Goal: Transaction & Acquisition: Purchase product/service

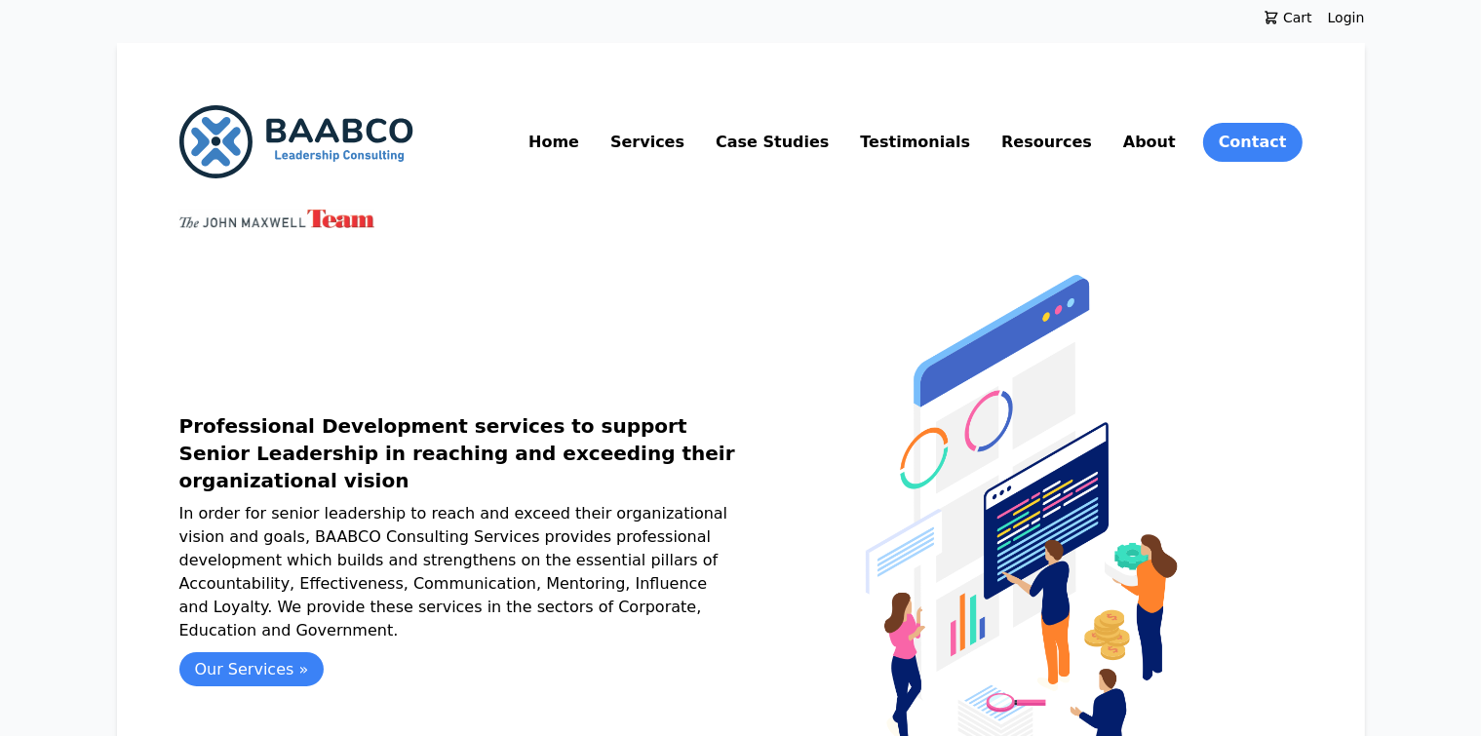
click at [1096, 138] on link "Resources" at bounding box center [1046, 142] width 98 height 31
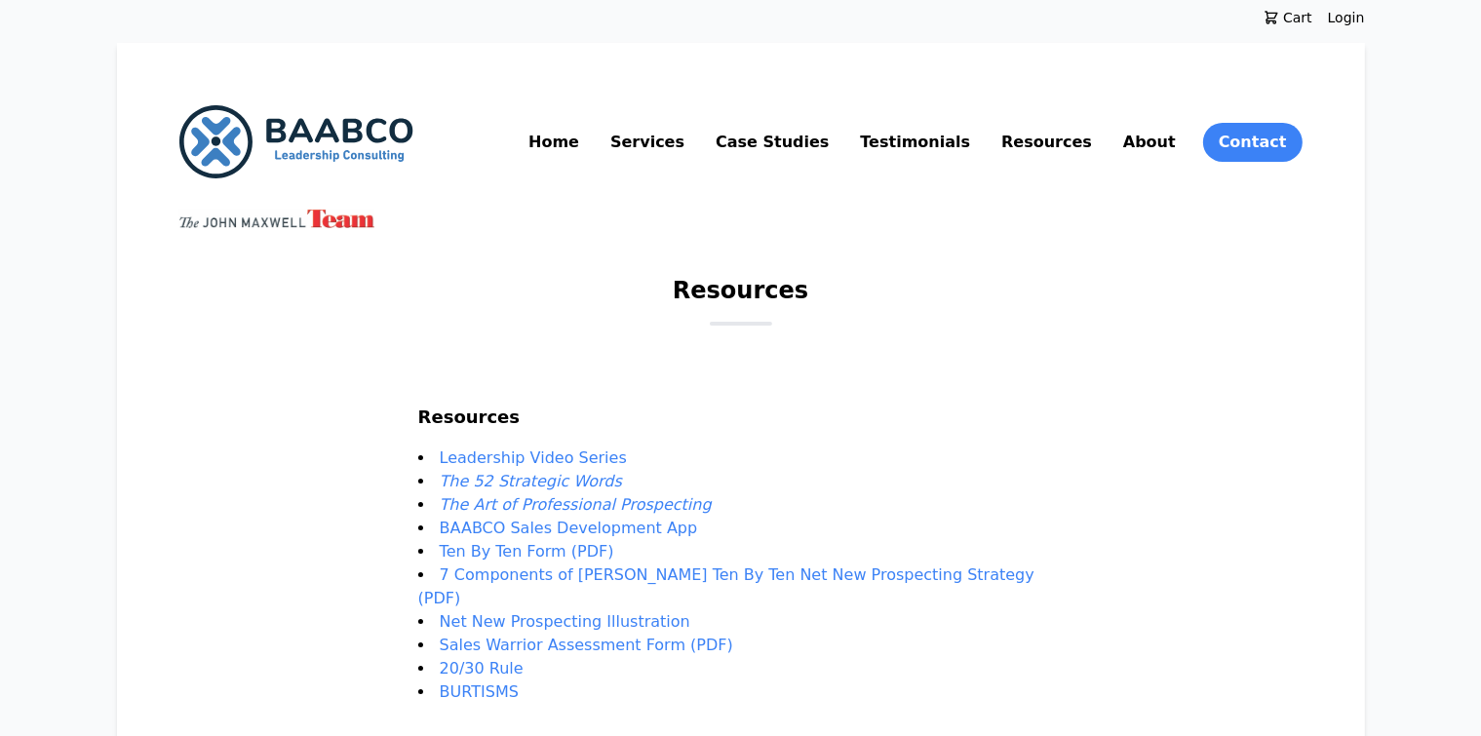
click at [542, 460] on link "Leadership Video Series" at bounding box center [533, 457] width 187 height 19
click at [548, 481] on em "The 52 Strategic Words" at bounding box center [531, 481] width 182 height 19
click at [547, 508] on em "The Art of Professional Prospecting" at bounding box center [576, 504] width 272 height 19
click at [609, 531] on link "BAABCO Sales Development App" at bounding box center [569, 528] width 258 height 19
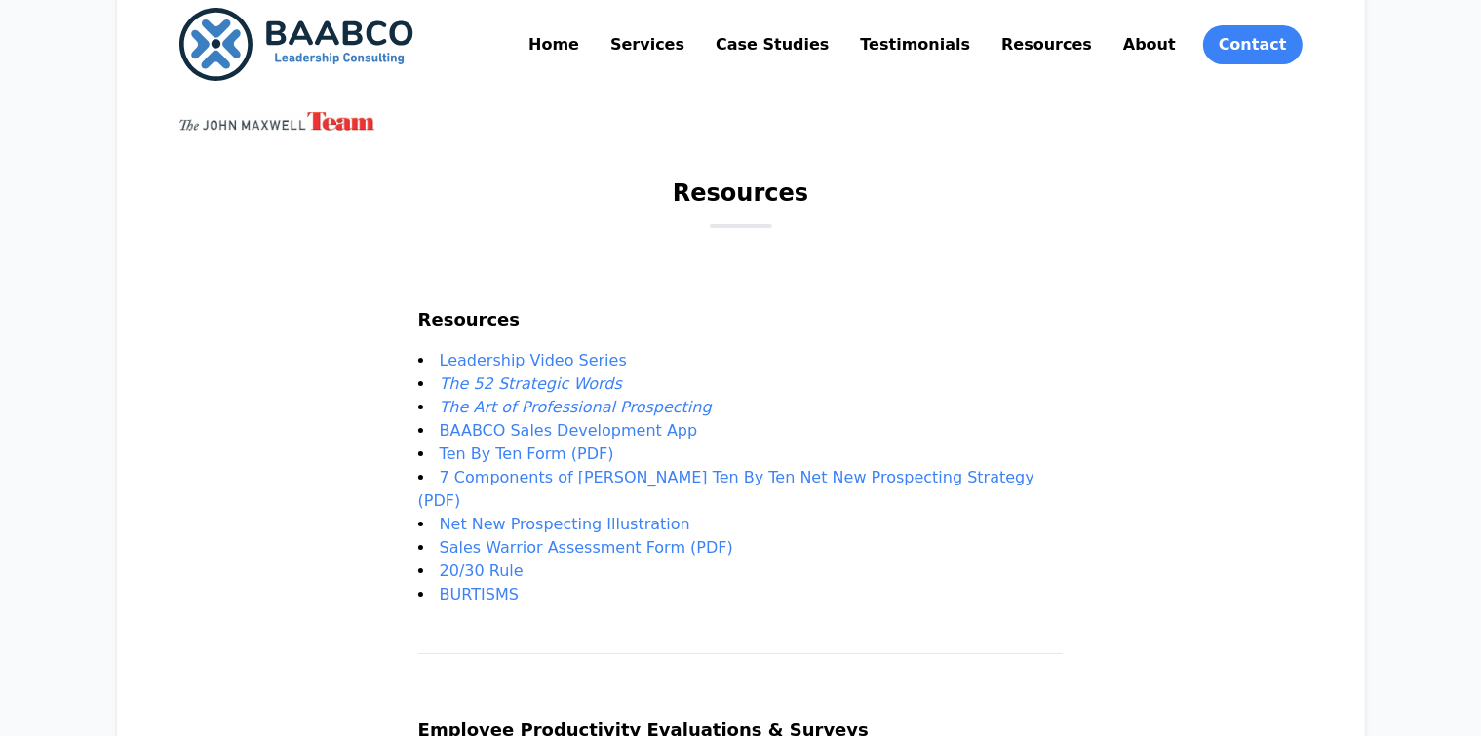
click at [537, 409] on em "The Art of Professional Prospecting" at bounding box center [576, 407] width 272 height 19
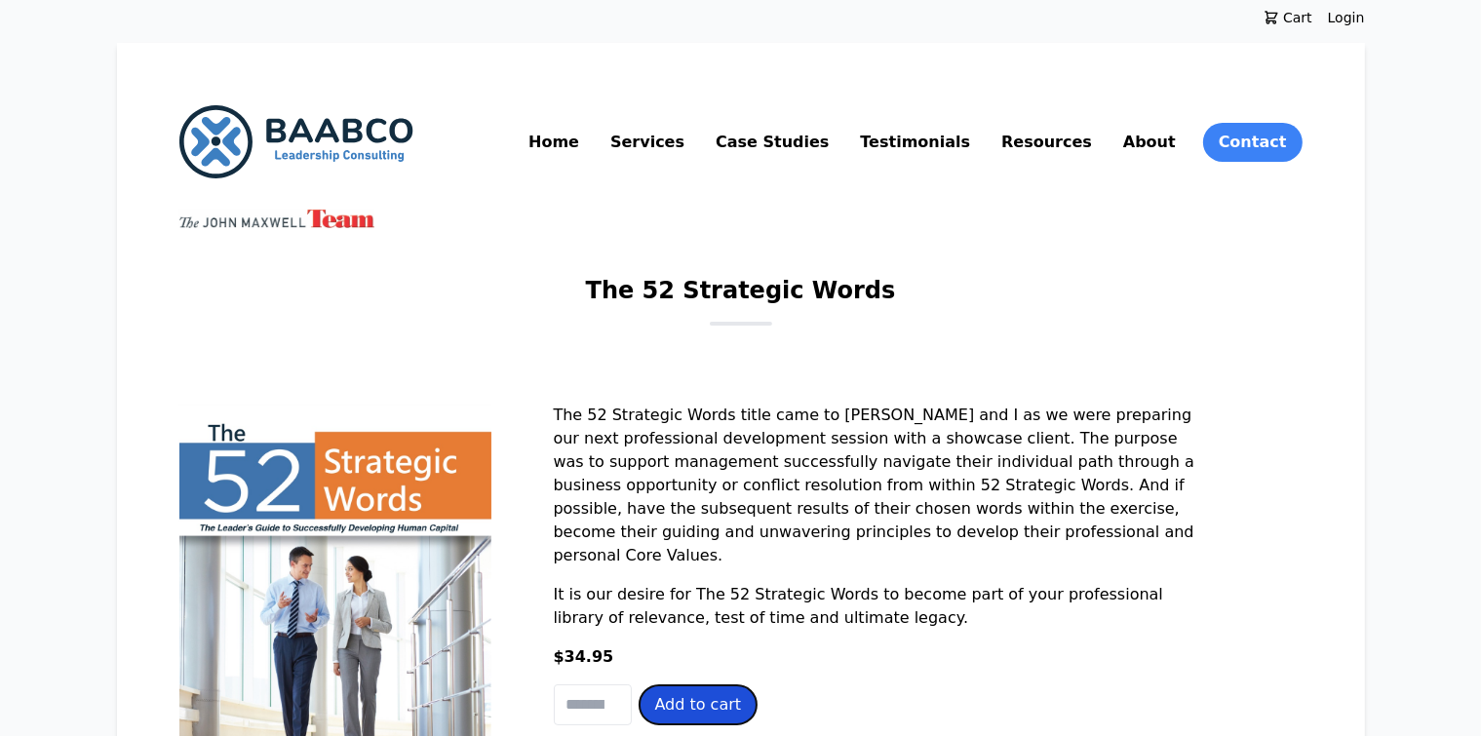
click at [639, 690] on button "Add to cart" at bounding box center [698, 704] width 118 height 39
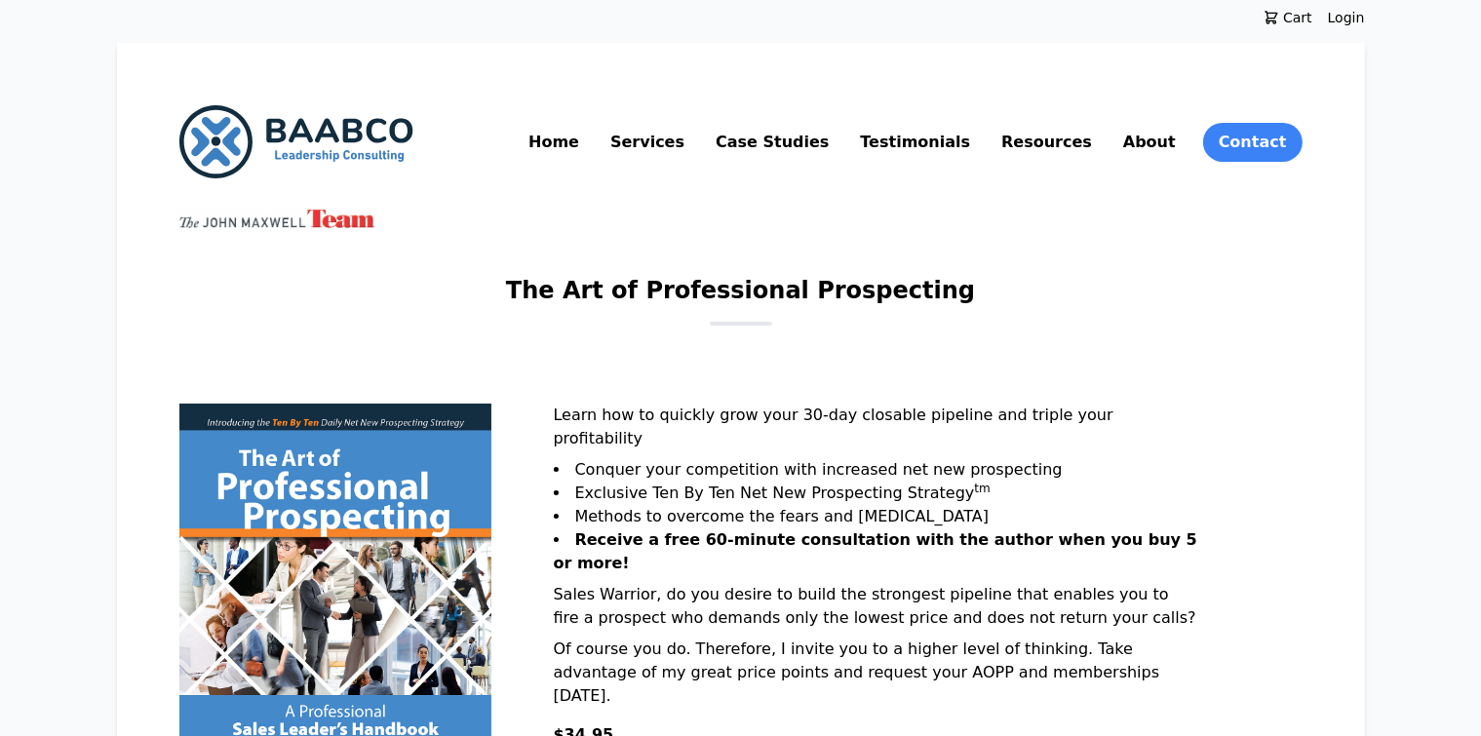
click at [1312, 19] on span "Cart" at bounding box center [1295, 17] width 33 height 19
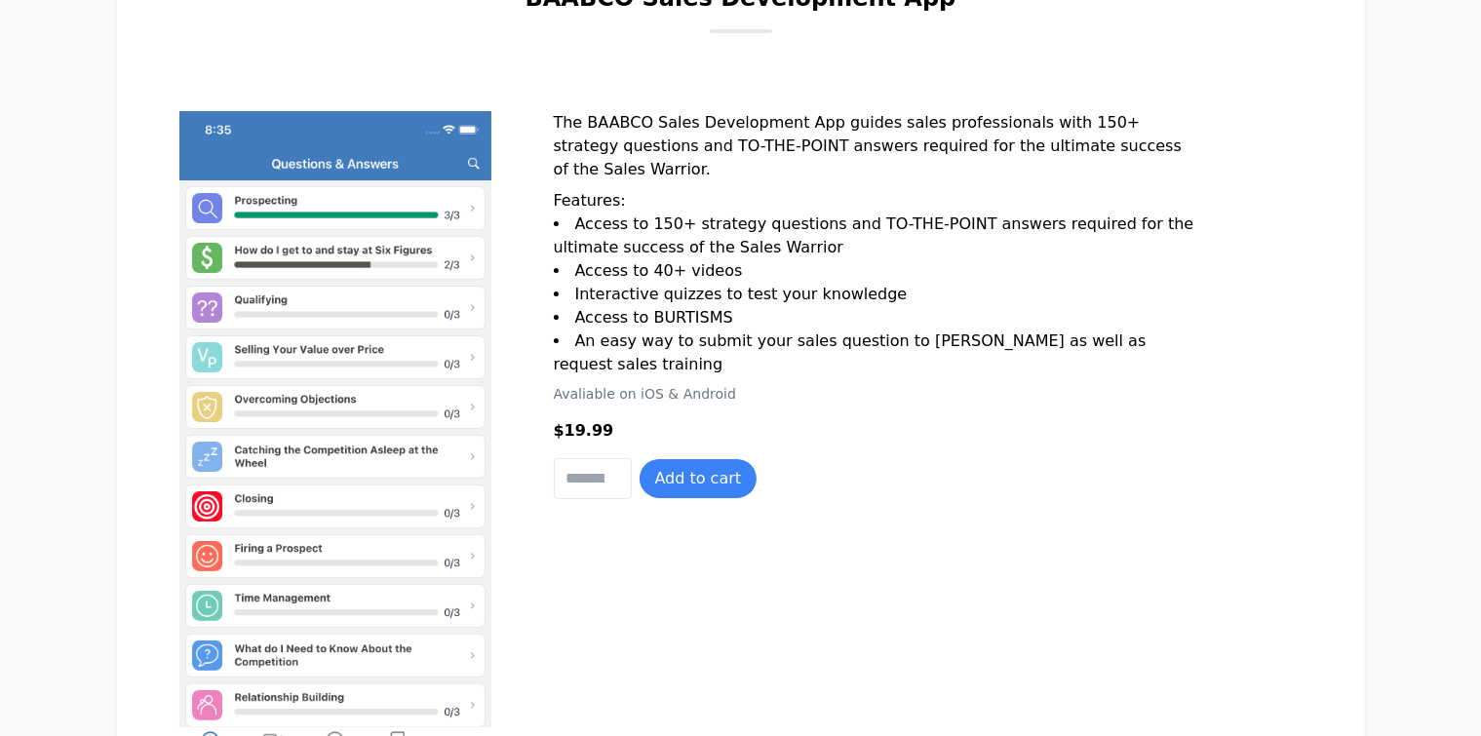
scroll to position [390, 0]
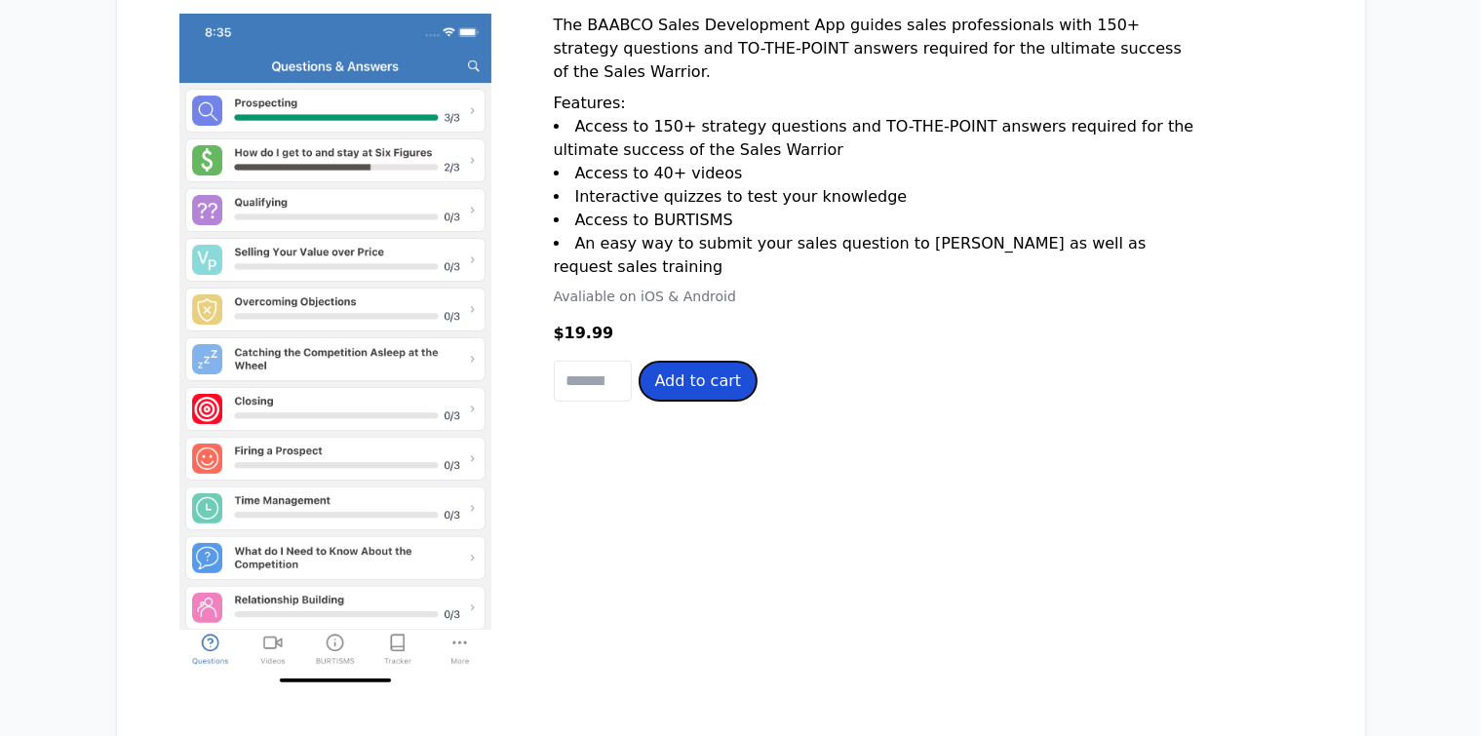
click at [639, 373] on button "Add to cart" at bounding box center [698, 381] width 118 height 39
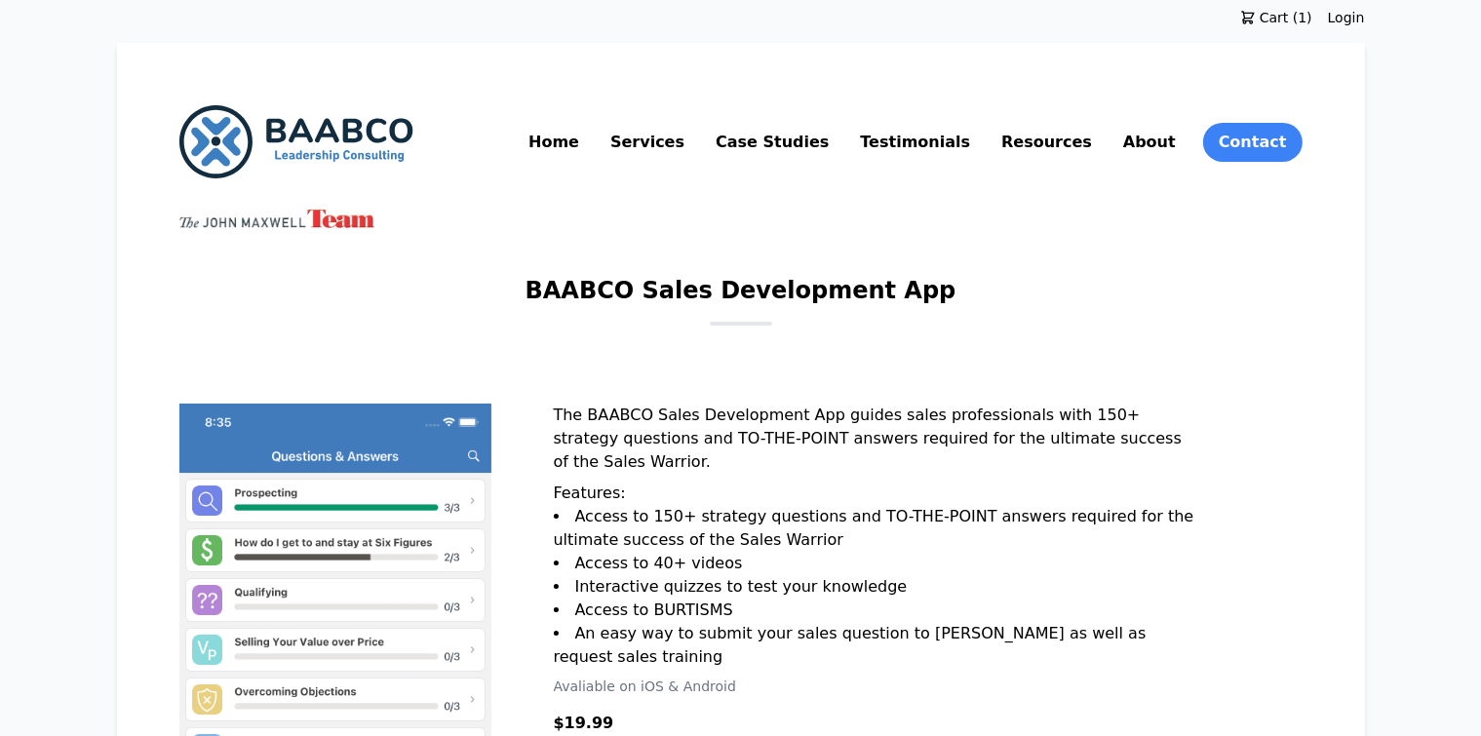
scroll to position [292, 0]
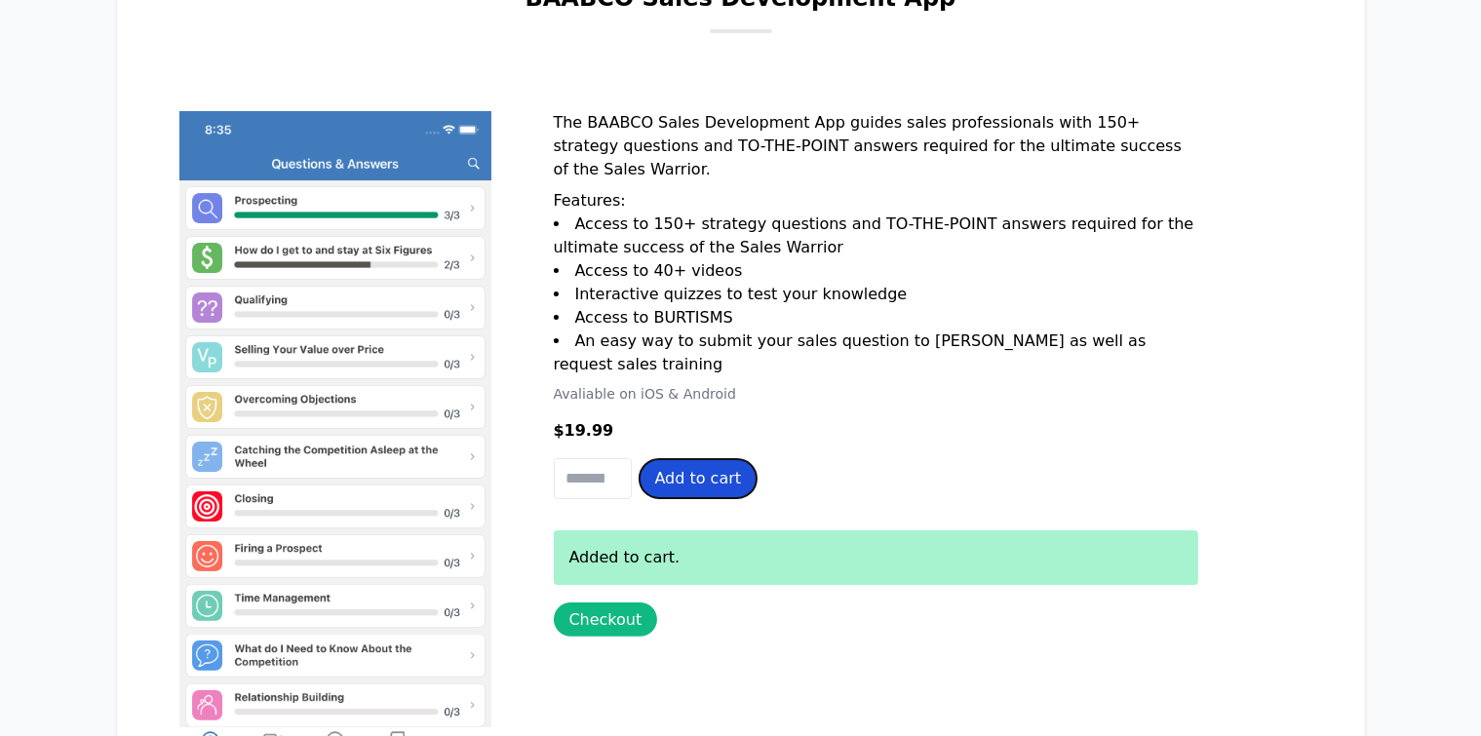
click at [639, 484] on button "Add to cart" at bounding box center [698, 478] width 118 height 39
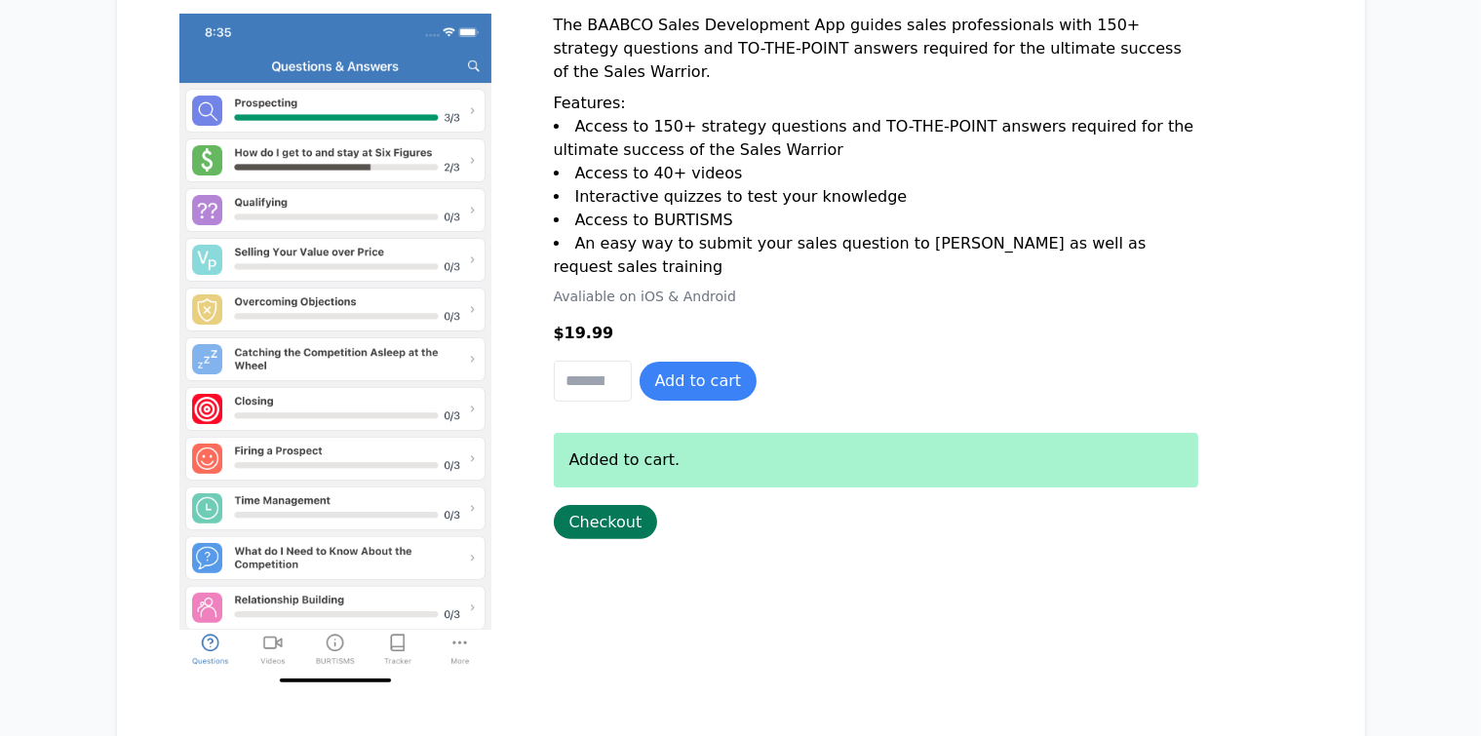
click at [554, 528] on link "Checkout" at bounding box center [606, 522] width 104 height 34
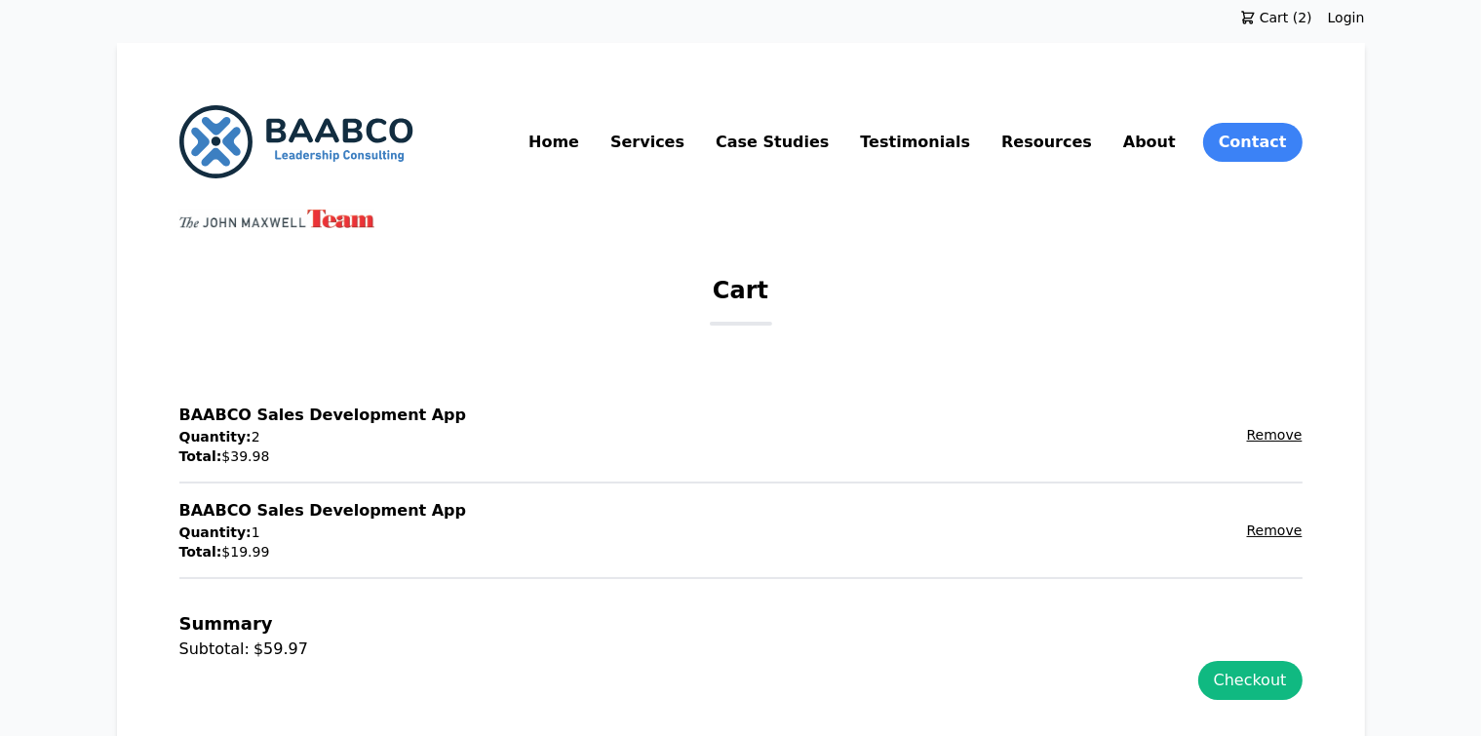
scroll to position [239, 0]
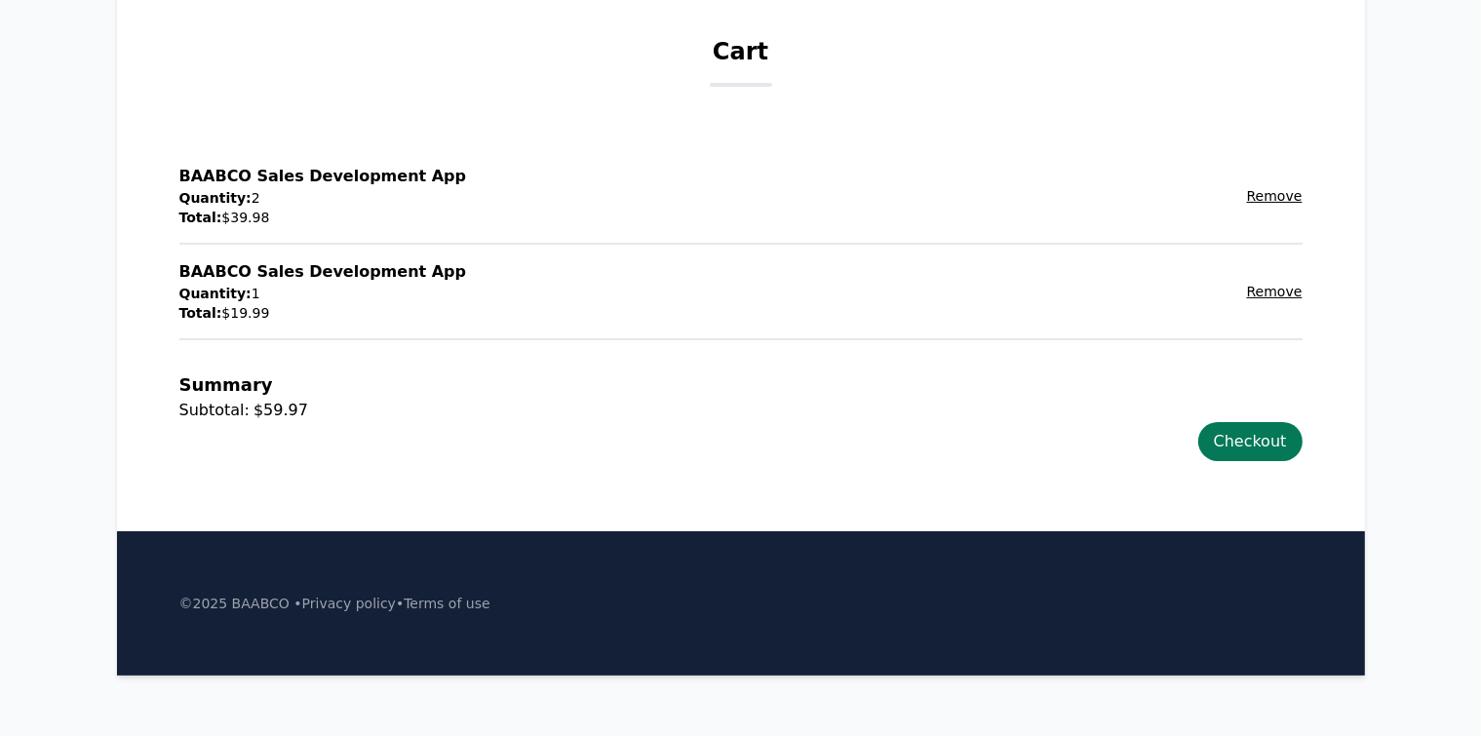
click at [1302, 441] on link "Checkout" at bounding box center [1250, 441] width 104 height 39
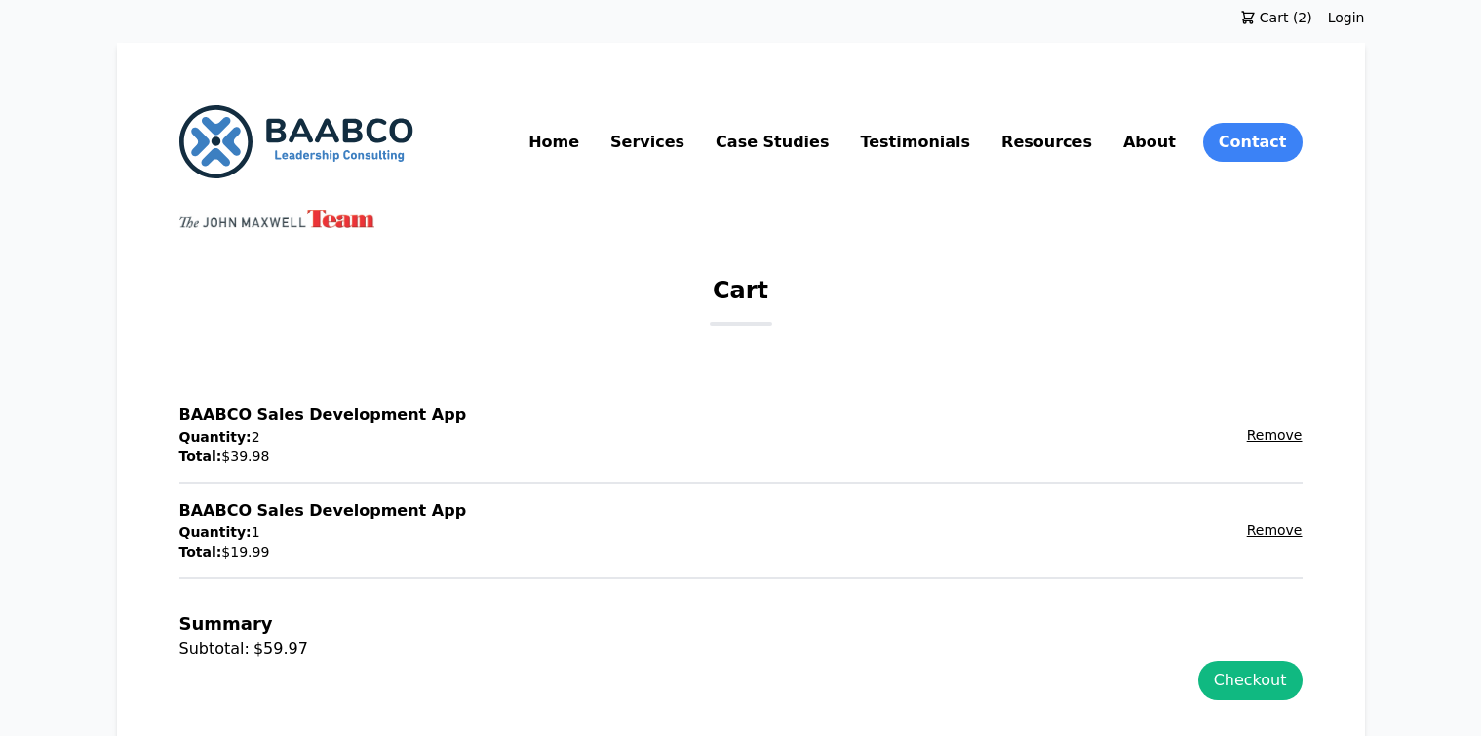
scroll to position [239, 0]
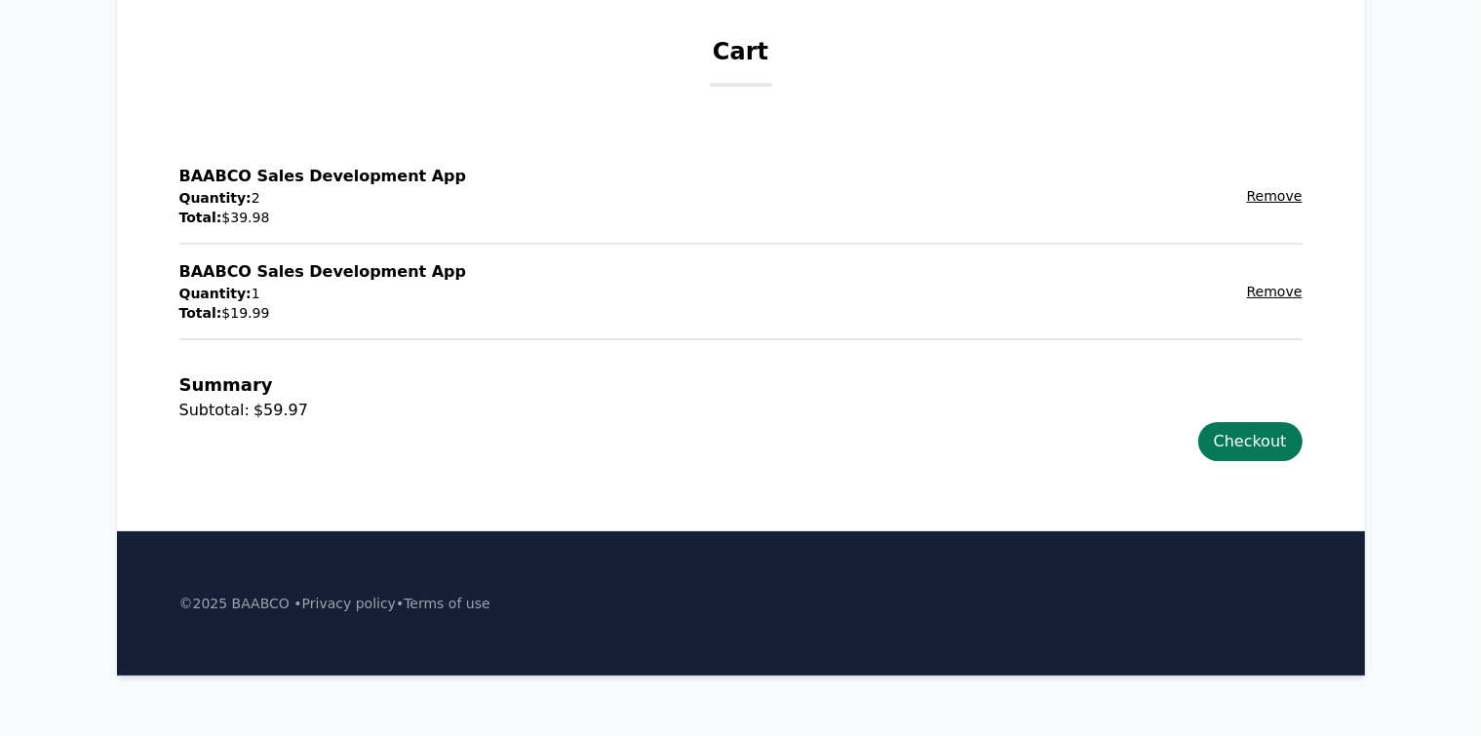
click at [1302, 437] on link "Checkout" at bounding box center [1250, 441] width 104 height 39
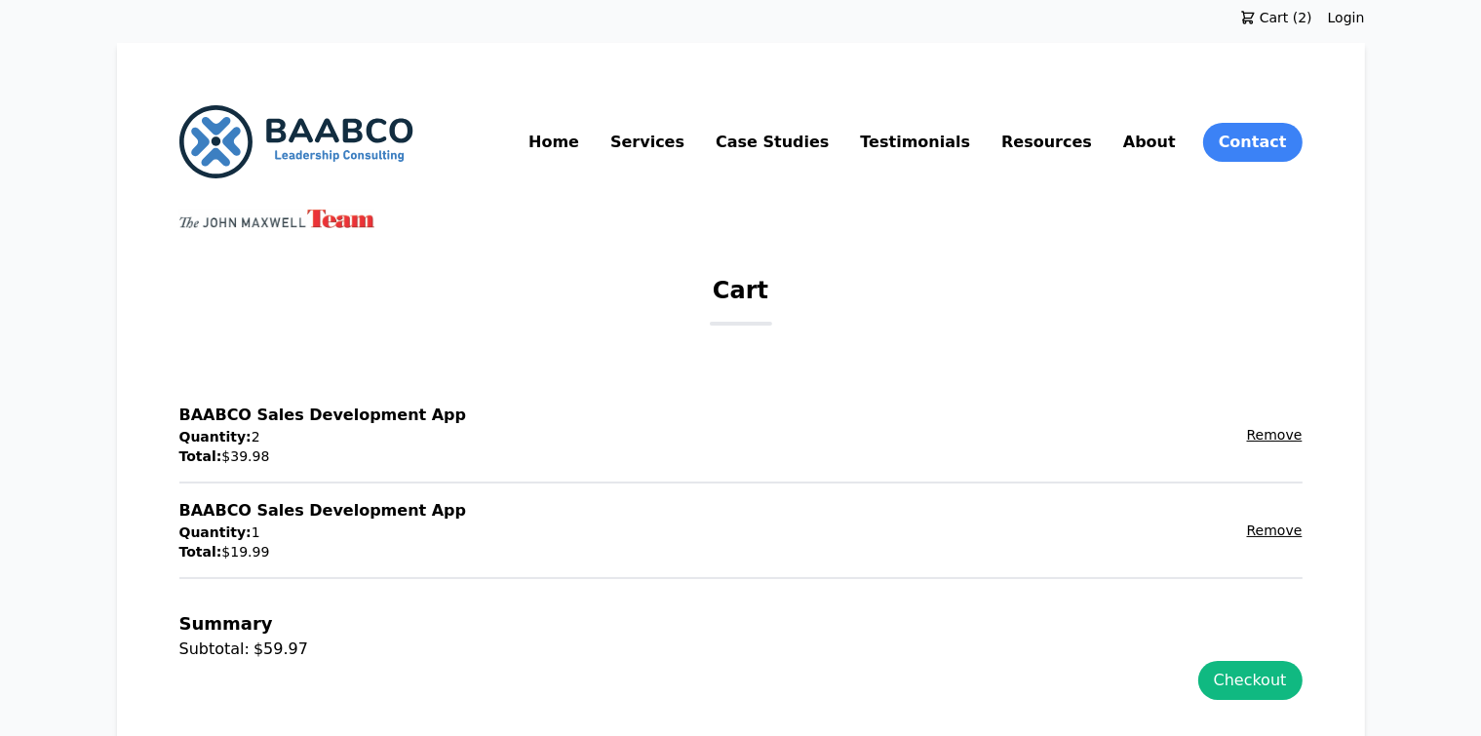
scroll to position [97, 0]
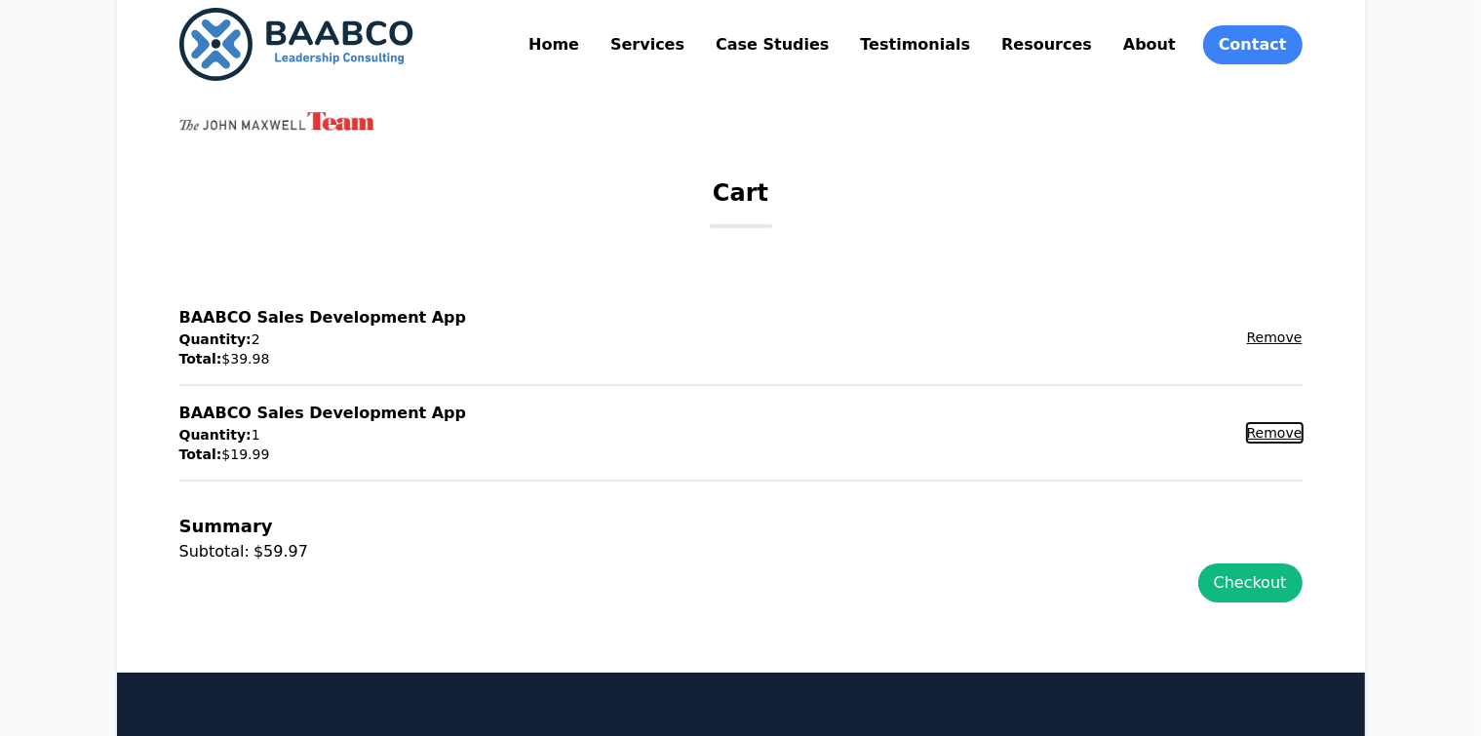
click at [1302, 431] on button "Remove" at bounding box center [1275, 432] width 56 height 19
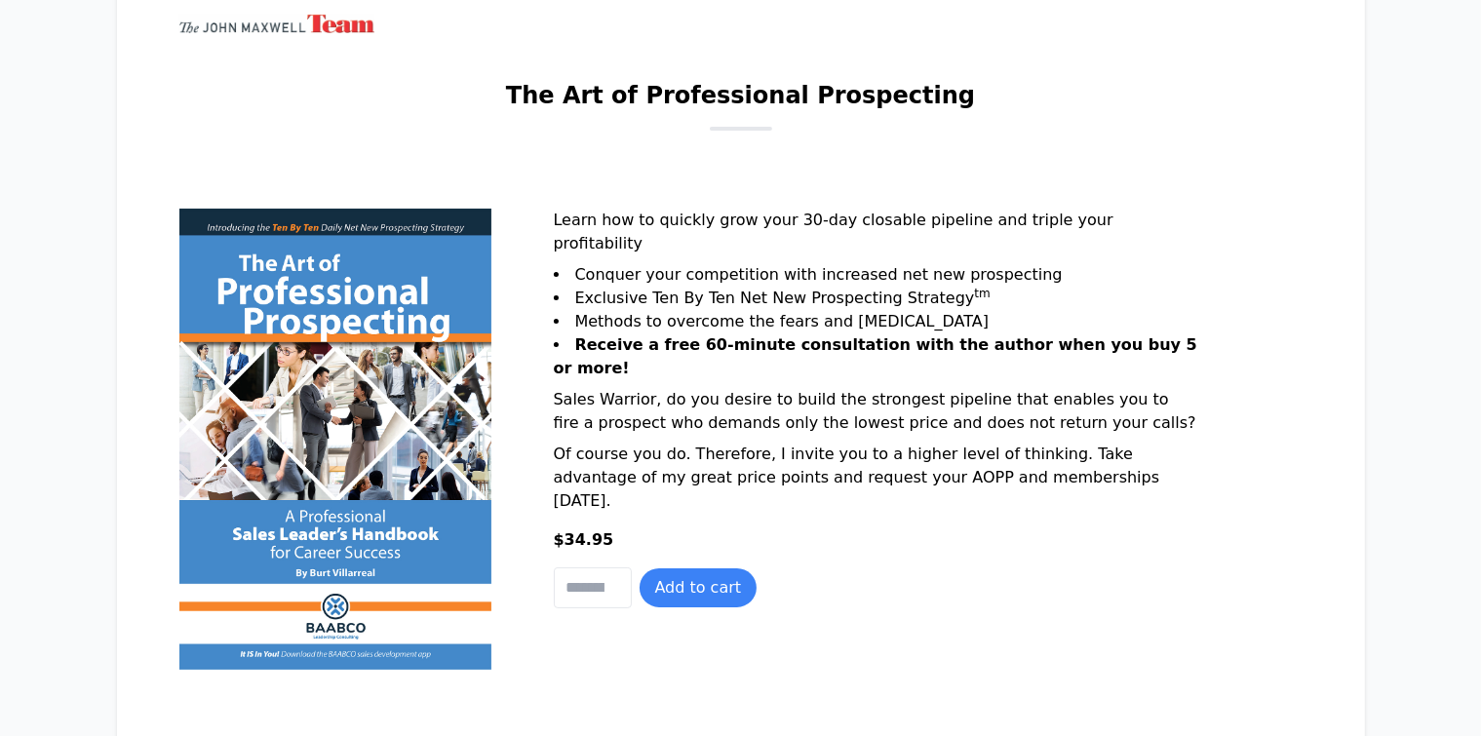
scroll to position [292, 0]
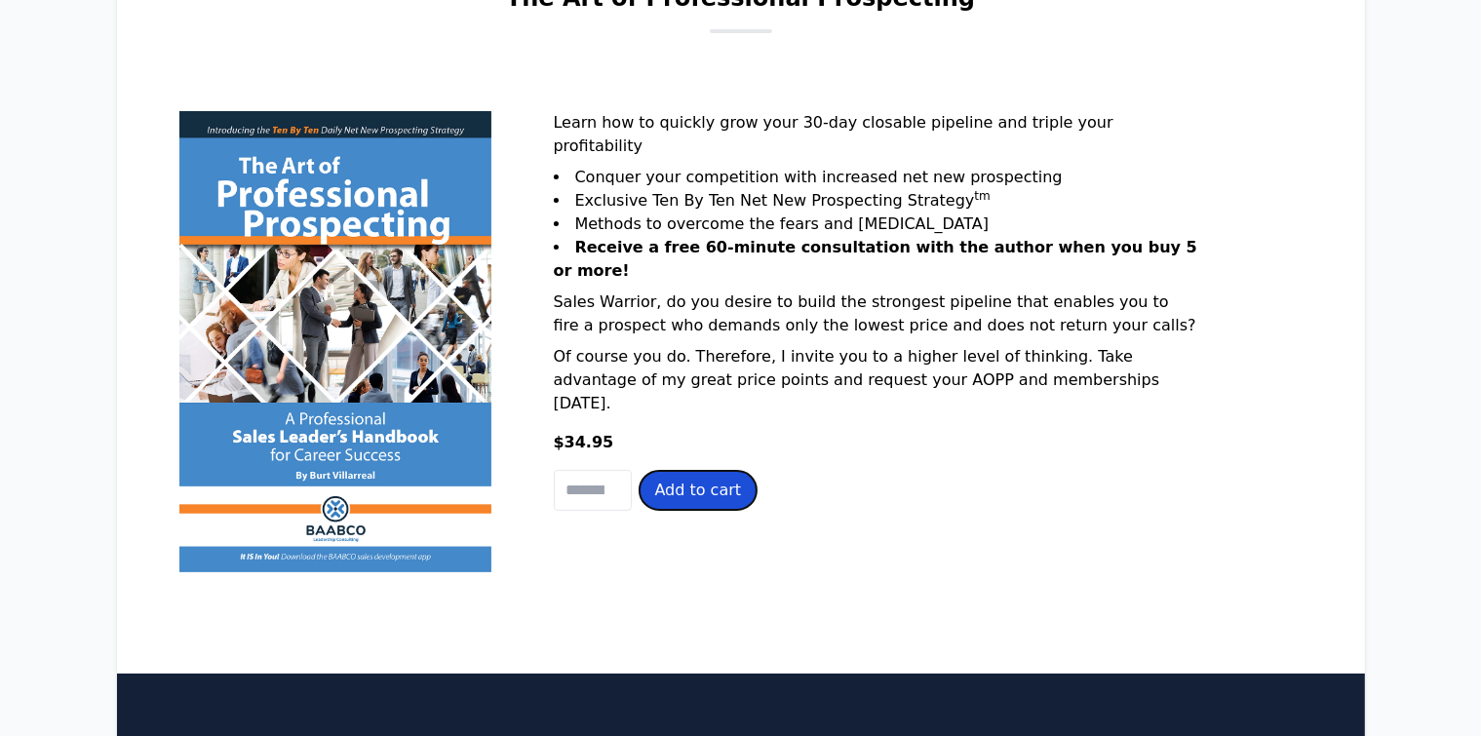
click at [639, 510] on button "Add to cart" at bounding box center [698, 490] width 118 height 39
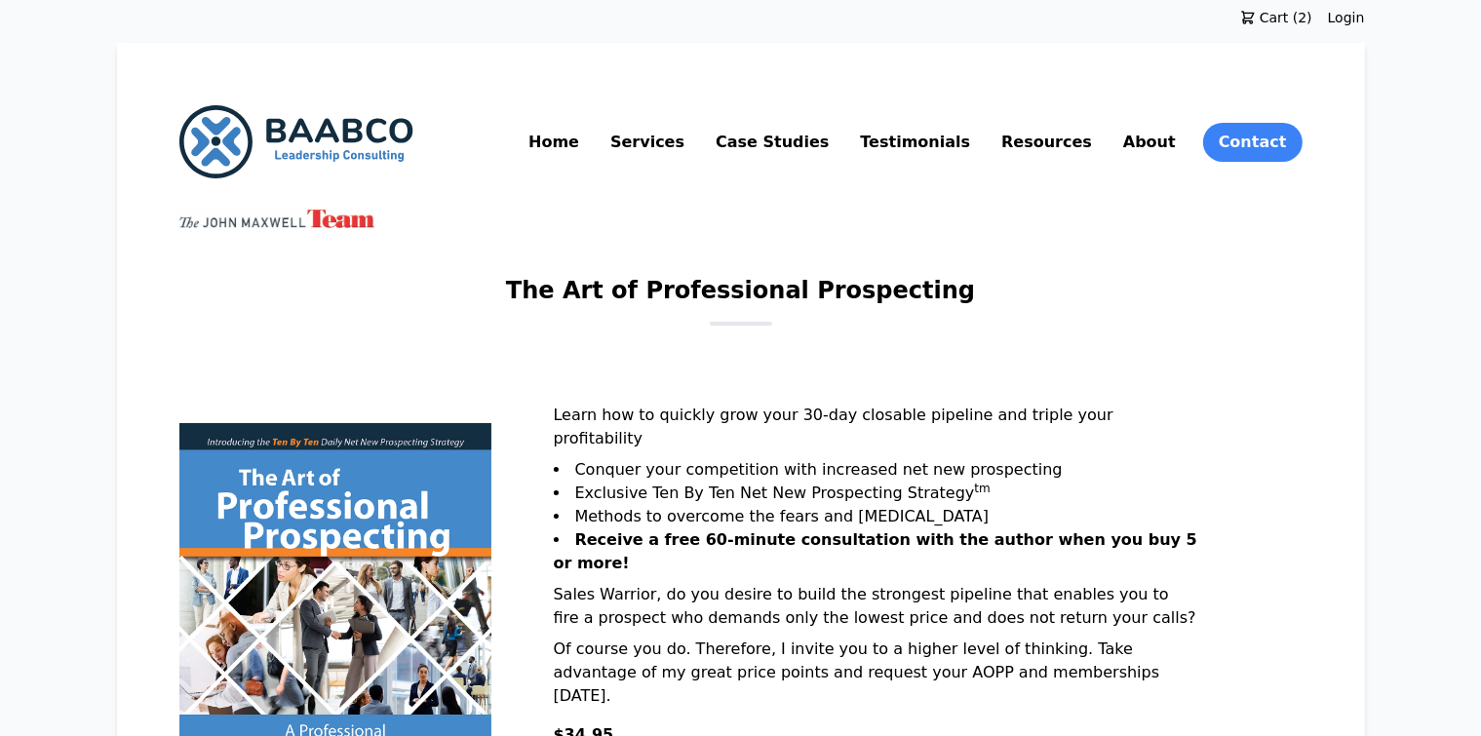
click at [1365, 28] on div "Cart (2) Login" at bounding box center [741, 17] width 1248 height 35
click at [1312, 18] on span "Cart (2)" at bounding box center [1283, 17] width 57 height 19
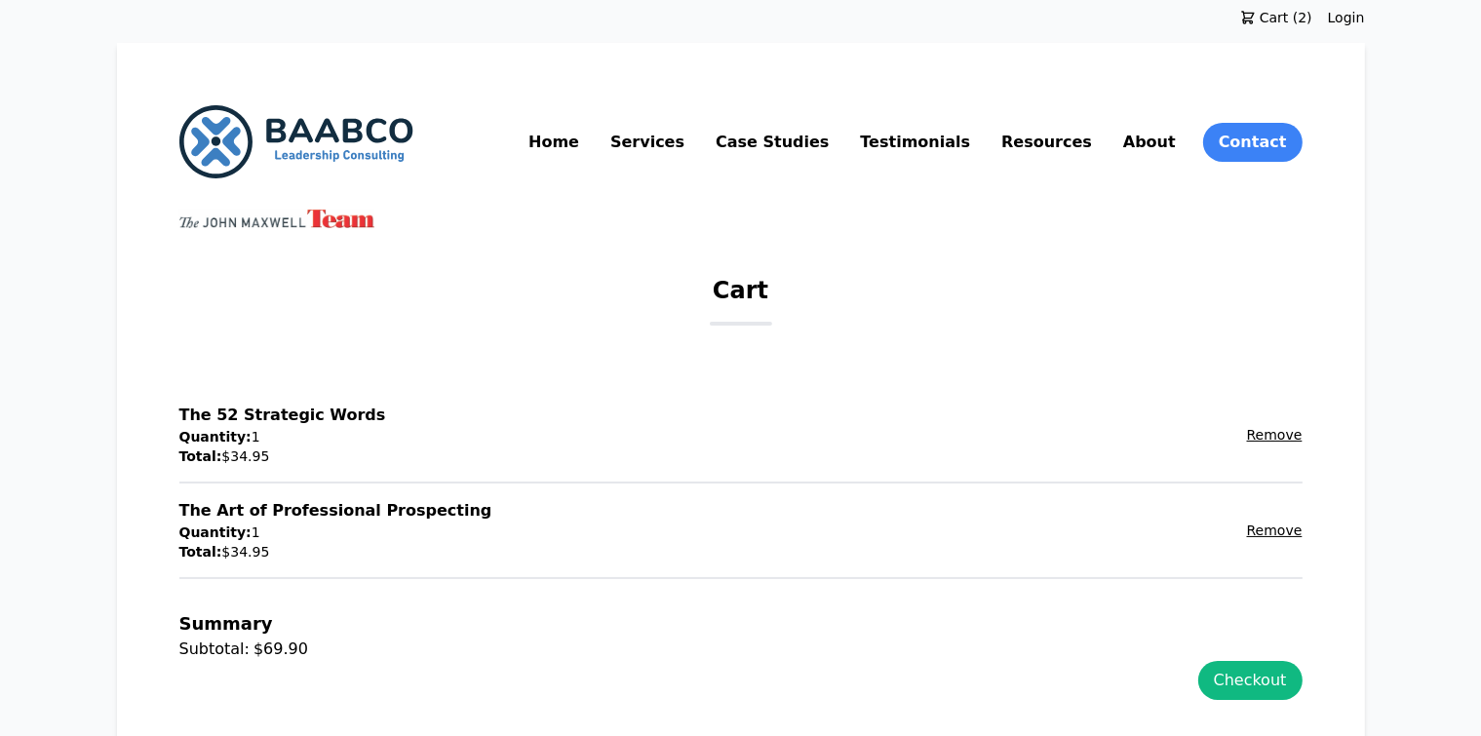
scroll to position [195, 0]
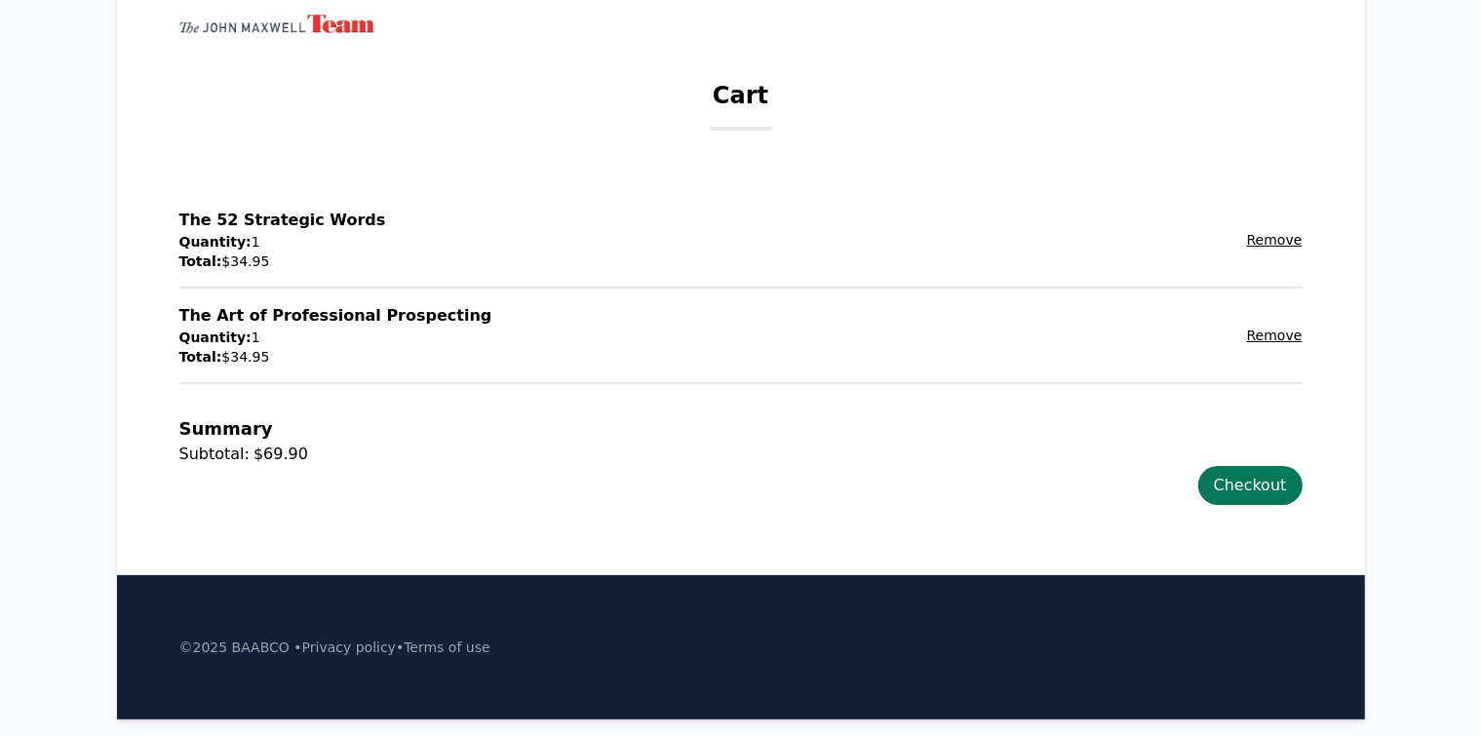
click at [1302, 479] on link "Checkout" at bounding box center [1250, 485] width 104 height 39
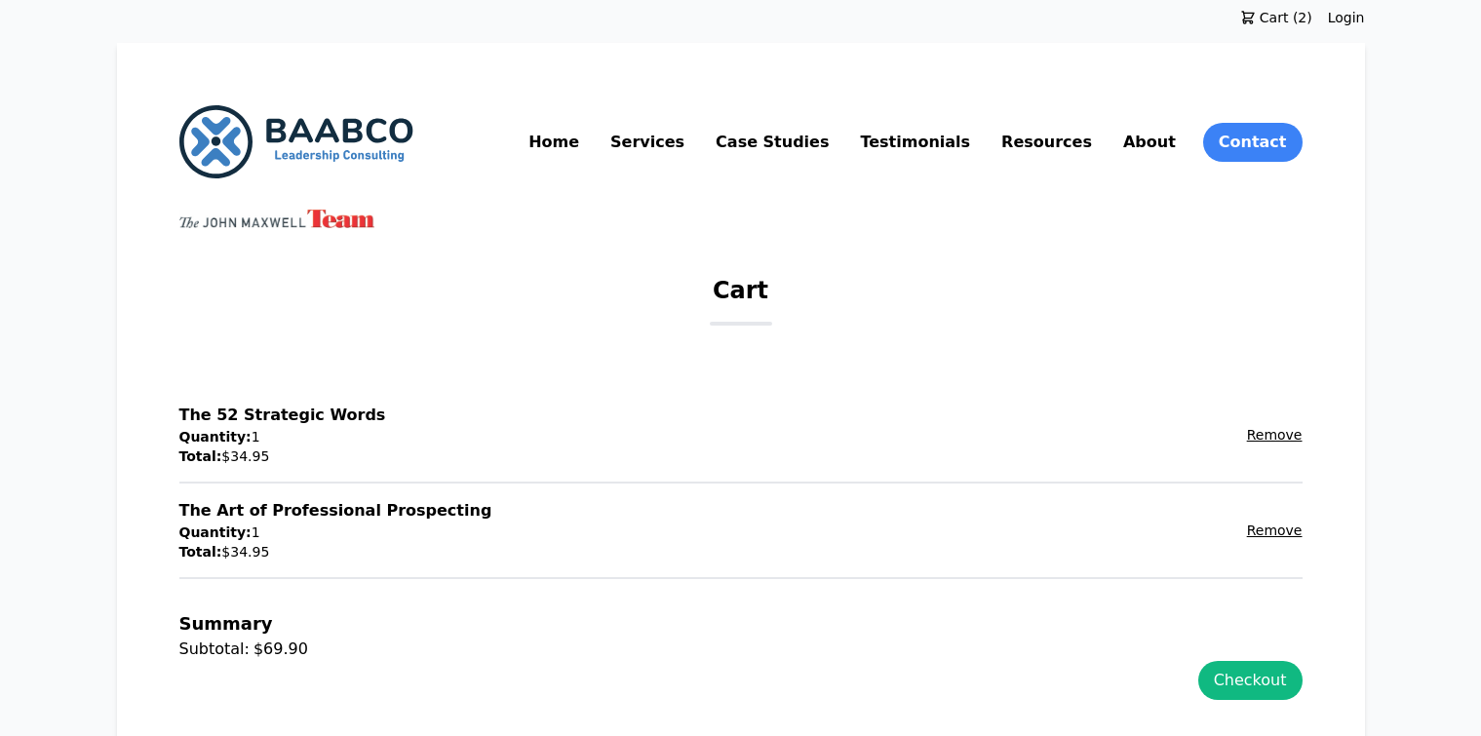
scroll to position [195, 0]
